Goal: Transaction & Acquisition: Purchase product/service

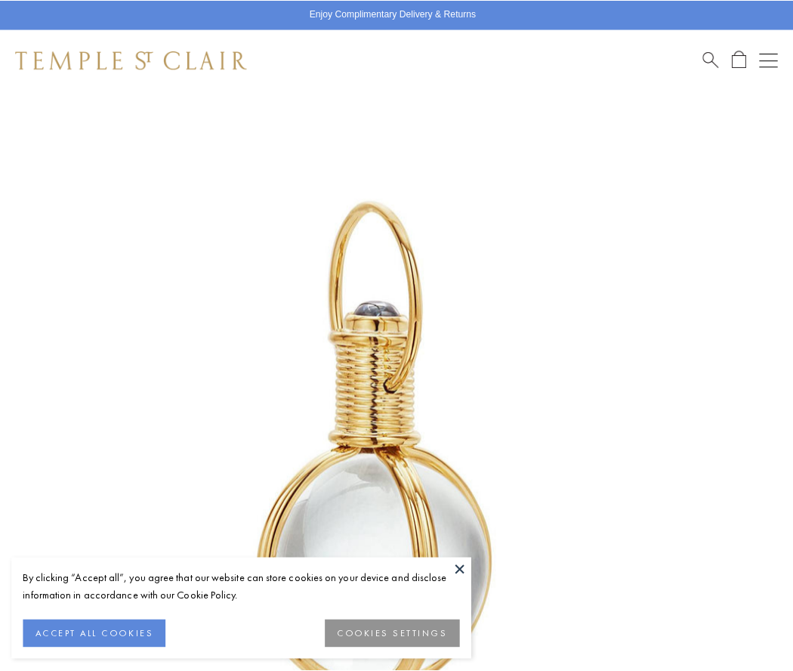
scroll to position [391, 0]
